Goal: Task Accomplishment & Management: Manage account settings

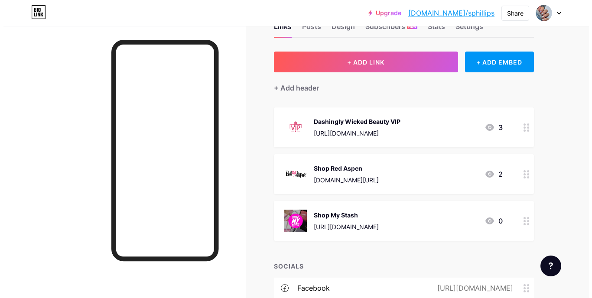
scroll to position [43, 0]
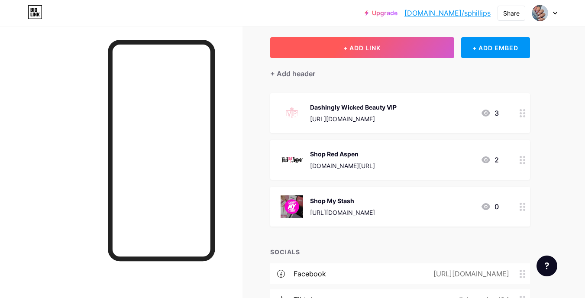
click at [314, 51] on button "+ ADD LINK" at bounding box center [362, 47] width 184 height 21
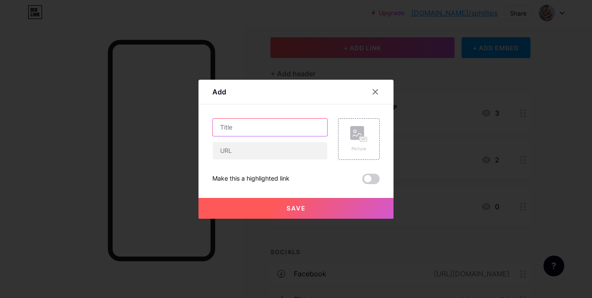
click at [296, 132] on input "text" at bounding box center [270, 127] width 114 height 17
type input "D"
type input "Diplicious Mixes"
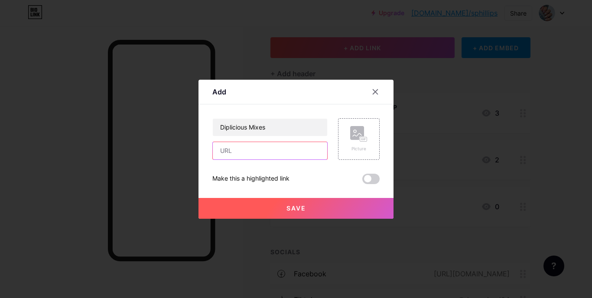
click at [243, 153] on input "text" at bounding box center [270, 150] width 114 height 17
paste input "[URL][DOMAIN_NAME]"
type input "[URL][DOMAIN_NAME]"
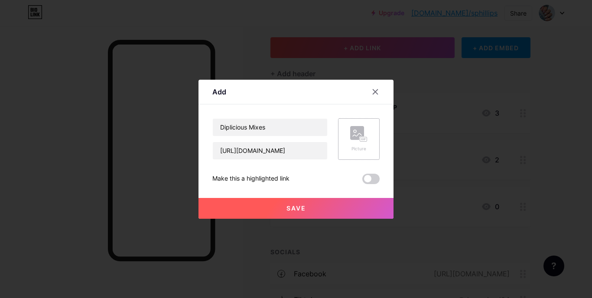
click at [360, 139] on rect at bounding box center [363, 139] width 7 height 4
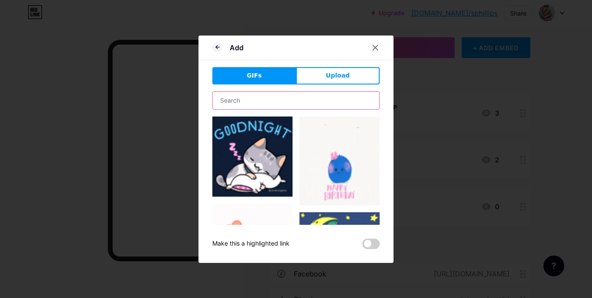
click at [226, 103] on input "text" at bounding box center [296, 100] width 166 height 17
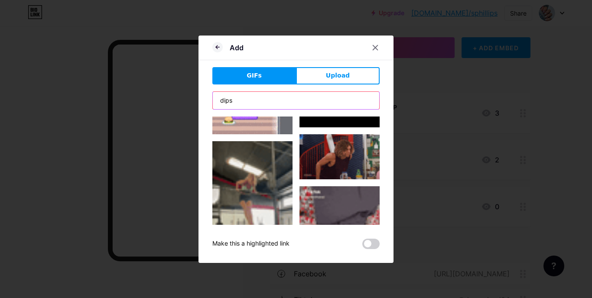
scroll to position [217, 0]
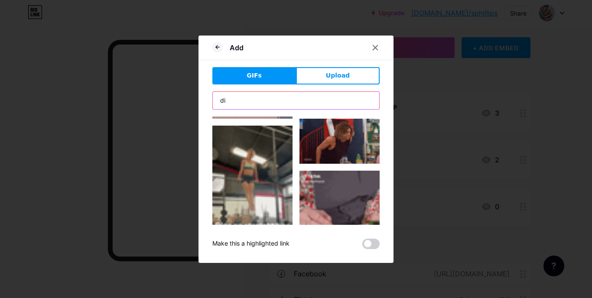
type input "d"
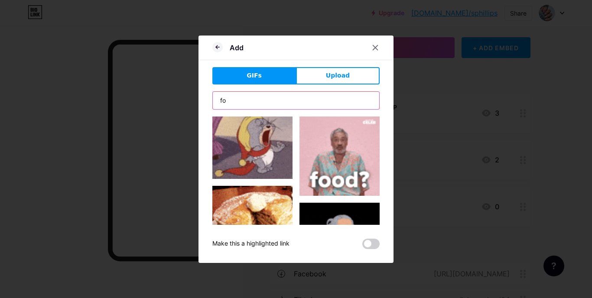
type input "f"
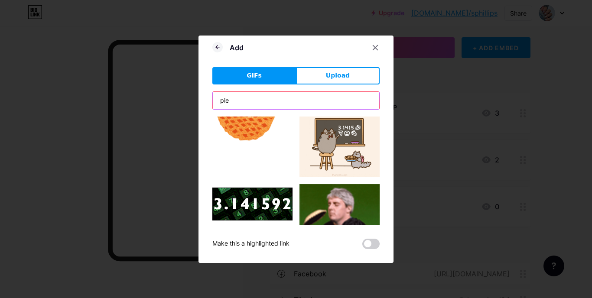
scroll to position [130, 0]
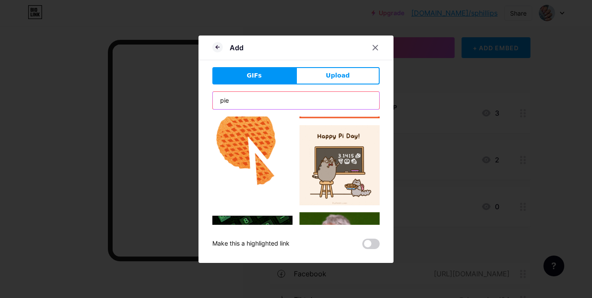
type input "pie"
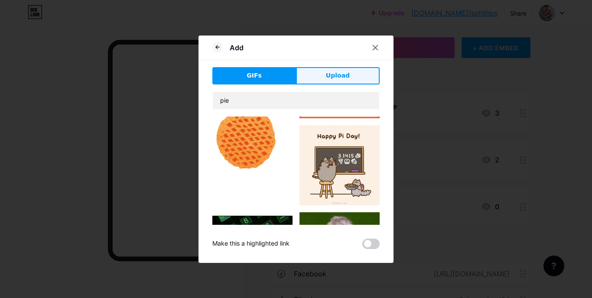
click at [311, 73] on button "Upload" at bounding box center [338, 75] width 84 height 17
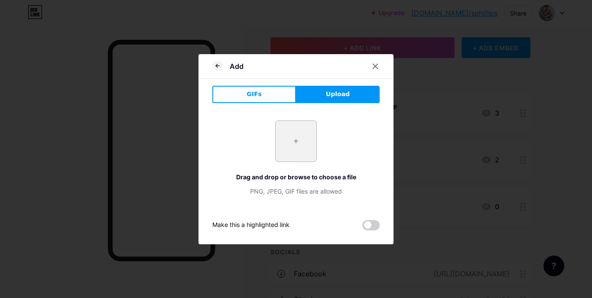
click at [296, 145] on input "file" at bounding box center [295, 141] width 41 height 41
type input "C:\fakepath\diplicious.png"
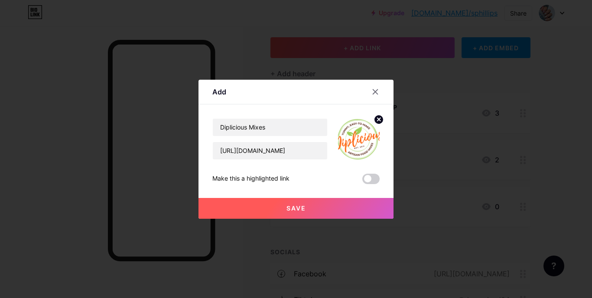
click at [315, 208] on button "Save" at bounding box center [295, 208] width 195 height 21
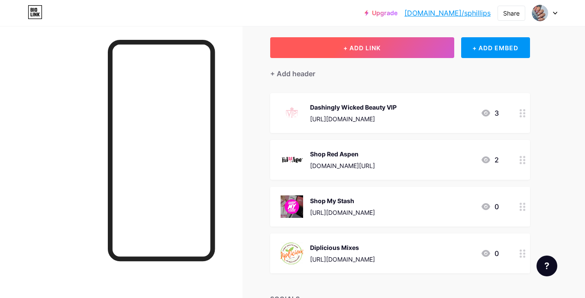
click at [372, 51] on span "+ ADD LINK" at bounding box center [361, 47] width 37 height 7
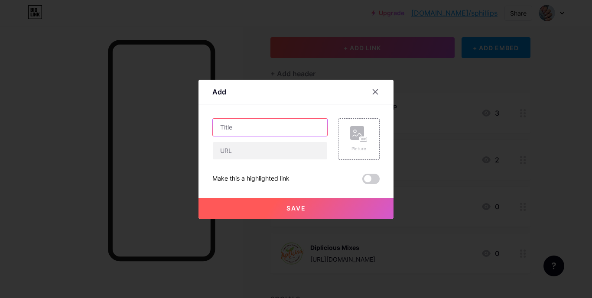
click at [288, 128] on input "text" at bounding box center [270, 127] width 114 height 17
type input "Sip Happens Loaded Teas"
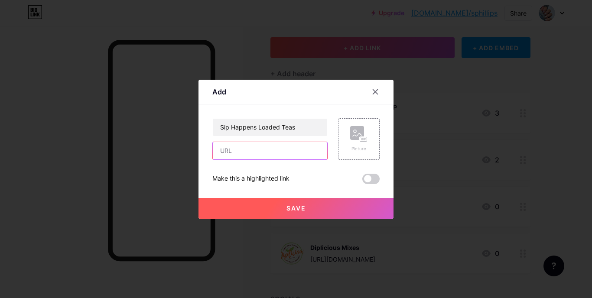
click at [262, 151] on input "text" at bounding box center [270, 150] width 114 height 17
paste input "[URL][DOMAIN_NAME]"
type input "[URL][DOMAIN_NAME]"
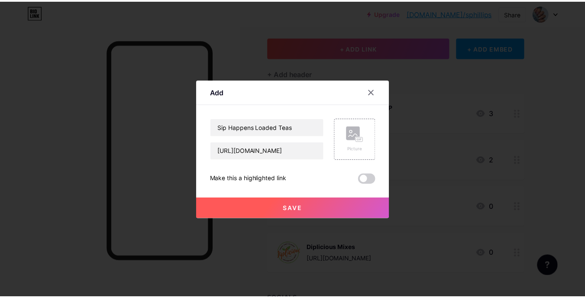
scroll to position [0, 0]
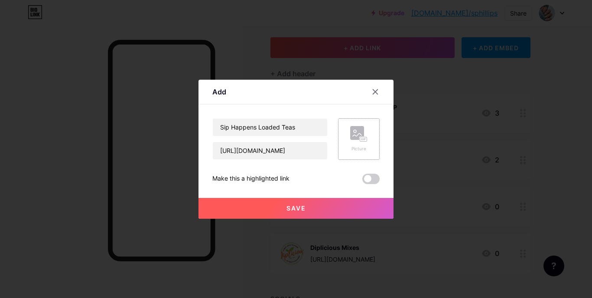
click at [365, 146] on div "Picture" at bounding box center [359, 139] width 42 height 42
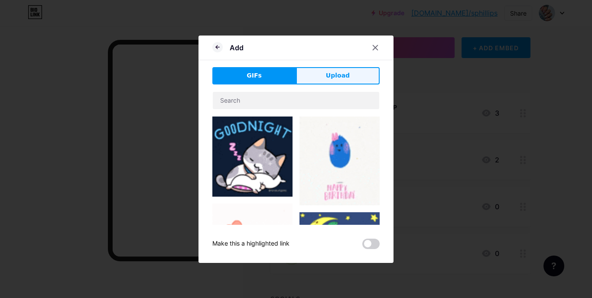
click at [354, 78] on button "Upload" at bounding box center [338, 75] width 84 height 17
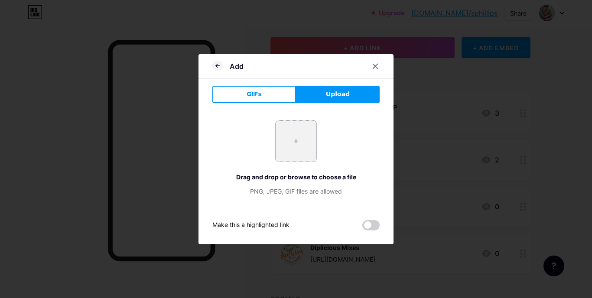
click at [281, 134] on input "file" at bounding box center [295, 141] width 41 height 41
type input "C:\fakepath\SipHappens.jpg"
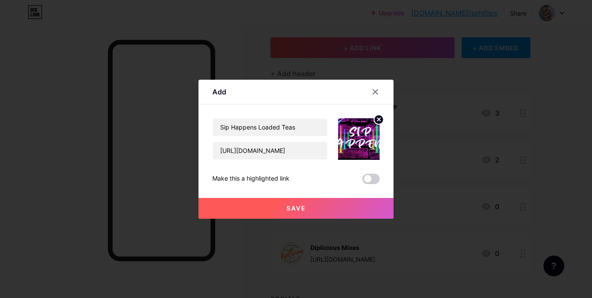
click at [377, 120] on icon at bounding box center [378, 119] width 3 height 3
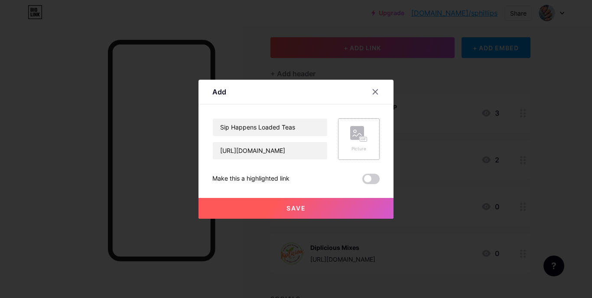
click at [363, 138] on icon at bounding box center [363, 139] width 0 height 2
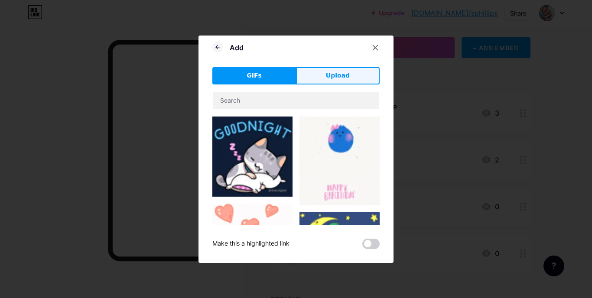
click at [323, 76] on button "Upload" at bounding box center [338, 75] width 84 height 17
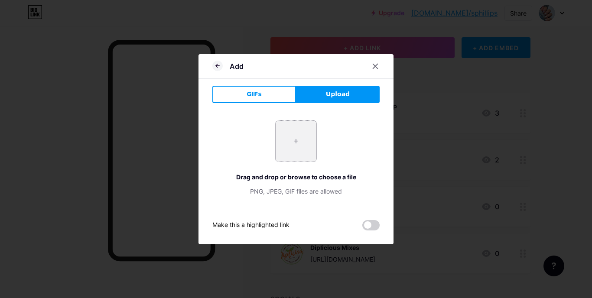
click at [281, 148] on input "file" at bounding box center [295, 141] width 41 height 41
type input "C:\fakepath\siphappens2.jpg"
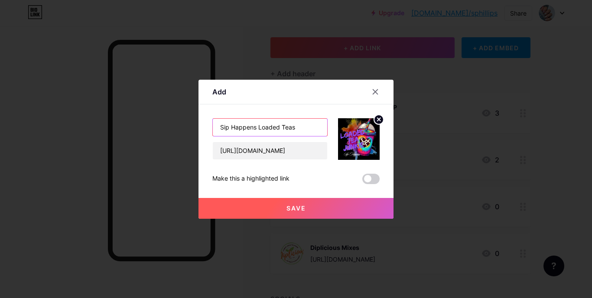
click at [251, 129] on input "Sip Happens Loaded Teas" at bounding box center [270, 127] width 114 height 17
type input "5"
type input "4"
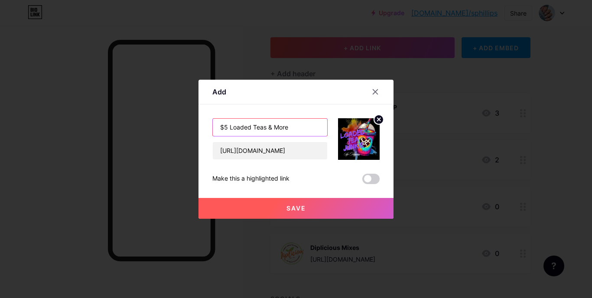
type input "$5 Loaded Teas & More"
click at [285, 202] on button "Save" at bounding box center [295, 208] width 195 height 21
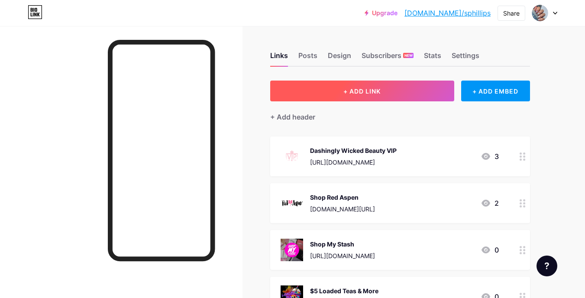
click at [349, 89] on span "+ ADD LINK" at bounding box center [361, 90] width 37 height 7
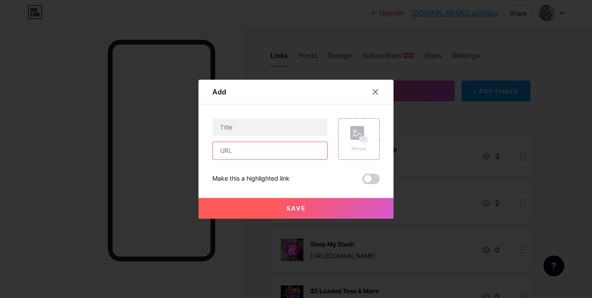
paste input "[URL][DOMAIN_NAME]"
type input "[URL][DOMAIN_NAME]"
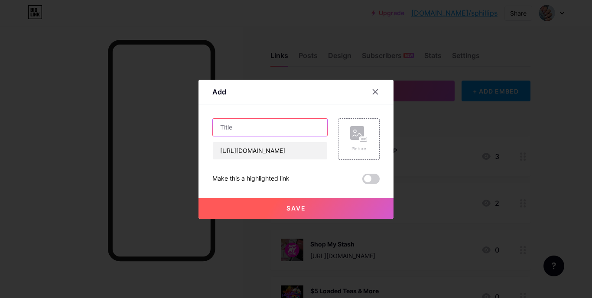
click at [245, 126] on input "text" at bounding box center [270, 127] width 114 height 17
type input "Crowned Free"
click at [346, 139] on div "Picture" at bounding box center [359, 139] width 42 height 42
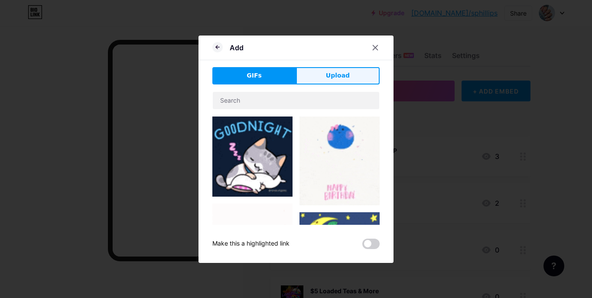
click at [333, 80] on span "Upload" at bounding box center [338, 75] width 24 height 9
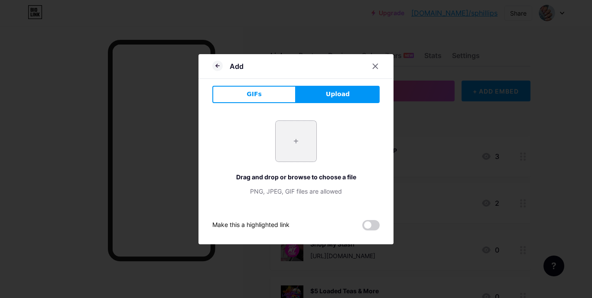
click at [293, 139] on input "file" at bounding box center [295, 141] width 41 height 41
type input "C:\fakepath\crownedfree.jpg"
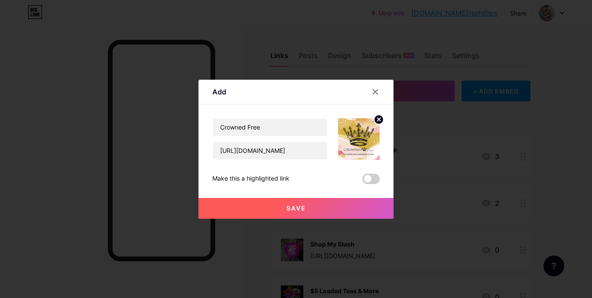
click at [282, 205] on button "Save" at bounding box center [295, 208] width 195 height 21
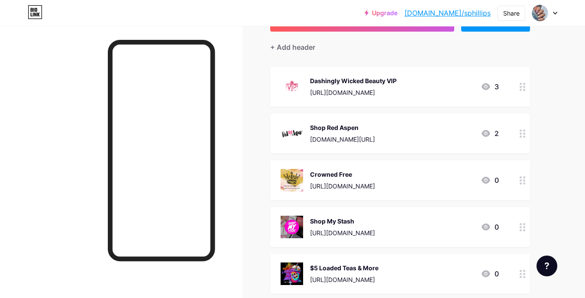
scroll to position [87, 0]
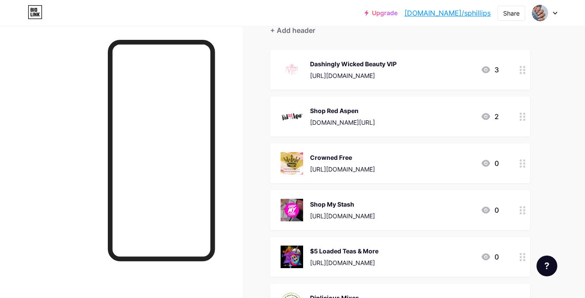
click at [524, 161] on icon at bounding box center [523, 163] width 6 height 8
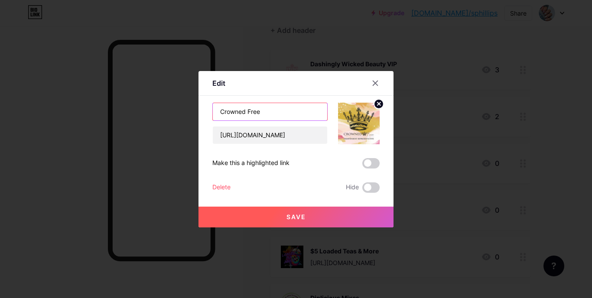
click at [218, 110] on input "Crowned Free" at bounding box center [270, 111] width 114 height 17
type input "Shop Crowned Free"
click at [291, 214] on span "Save" at bounding box center [295, 216] width 19 height 7
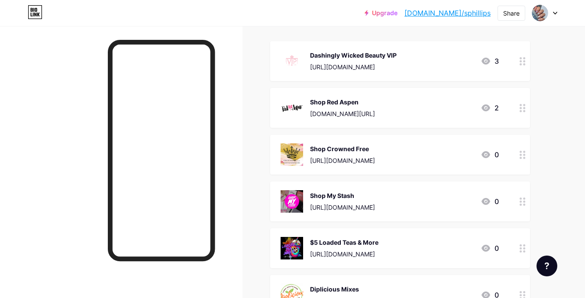
scroll to position [0, 0]
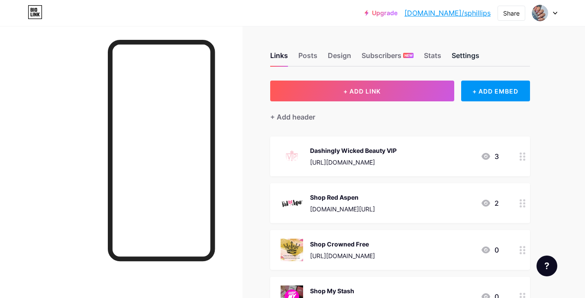
click at [468, 57] on div "Settings" at bounding box center [466, 58] width 28 height 16
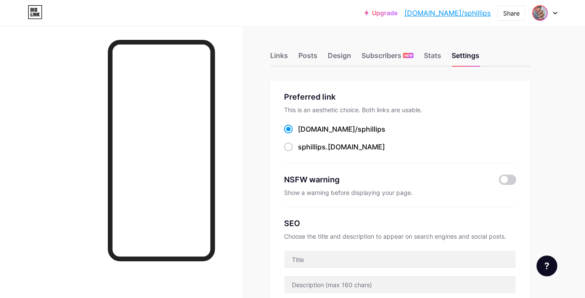
click at [539, 13] on img at bounding box center [540, 13] width 14 height 14
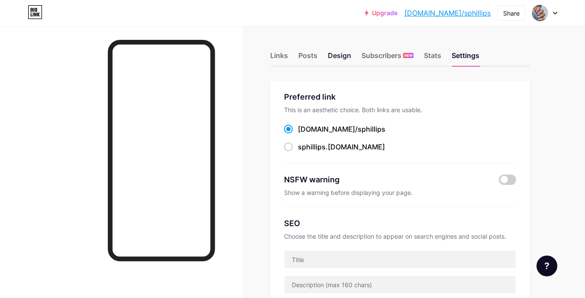
click at [338, 58] on div "Design" at bounding box center [339, 58] width 23 height 16
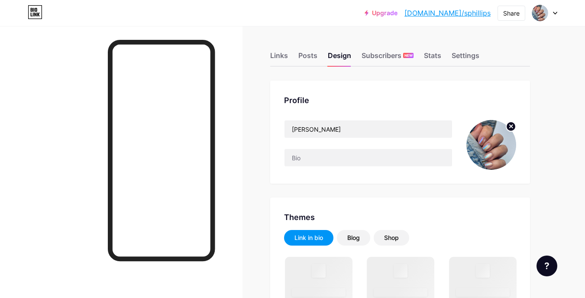
click at [513, 126] on circle at bounding box center [511, 127] width 10 height 10
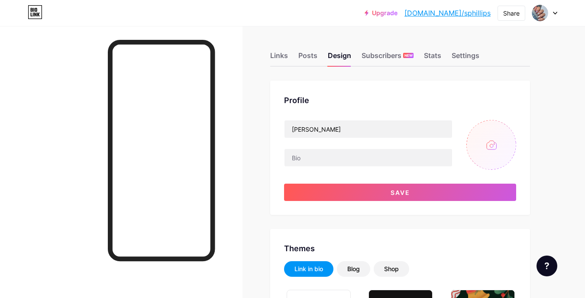
type input "#000000"
click at [497, 146] on input "file" at bounding box center [491, 145] width 50 height 50
type input "C:\fakepath\selfie.jpg"
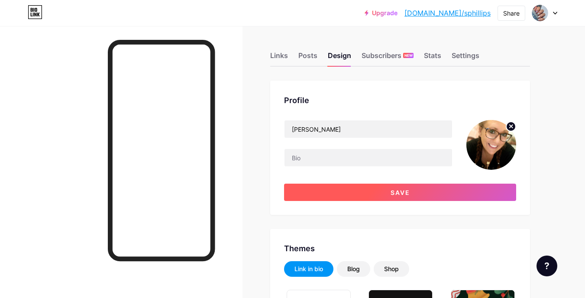
click at [366, 192] on button "Save" at bounding box center [400, 192] width 232 height 17
